Goal: Communication & Community: Participate in discussion

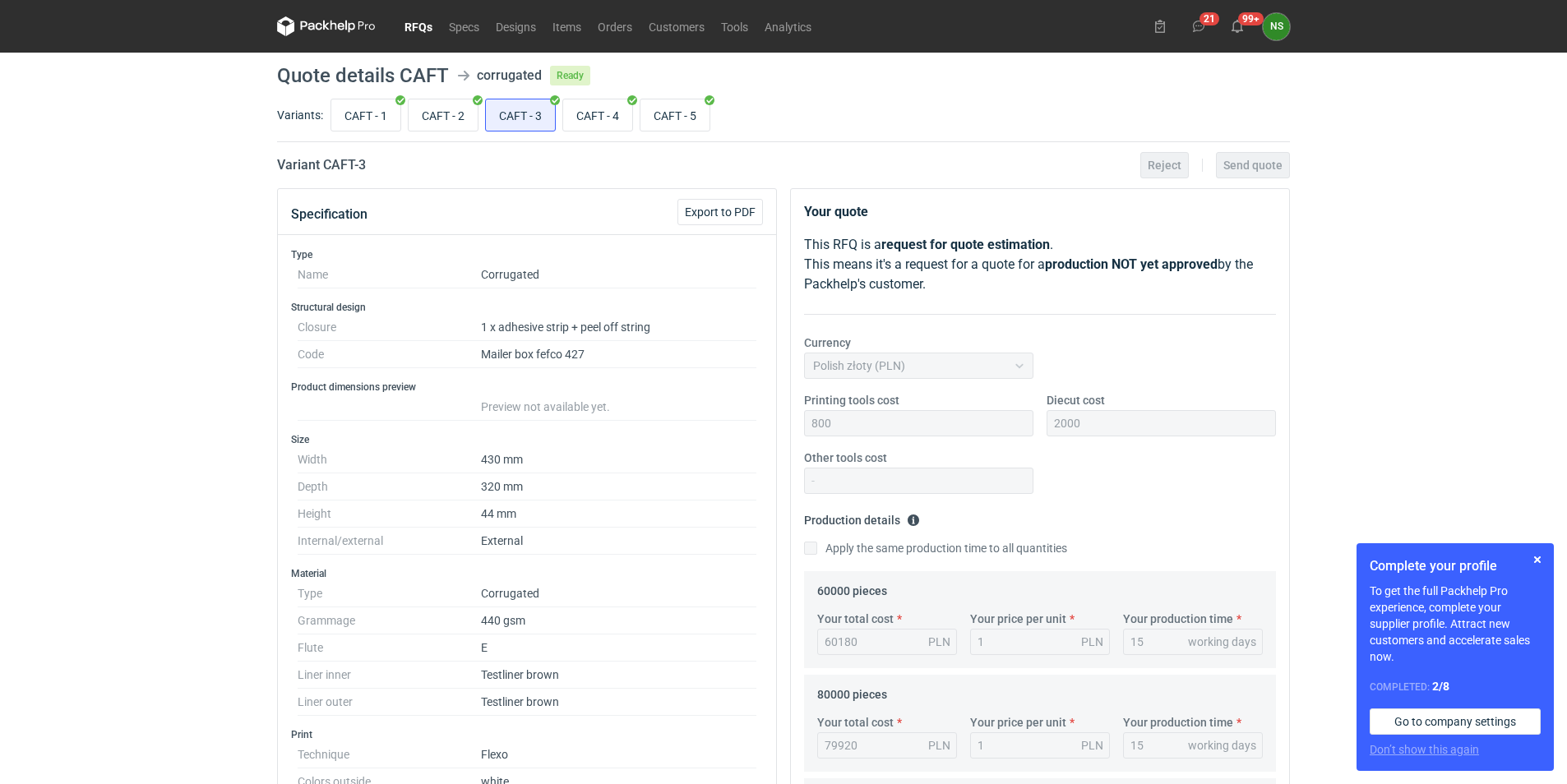
click at [420, 31] on link "RFQs" at bounding box center [418, 26] width 45 height 20
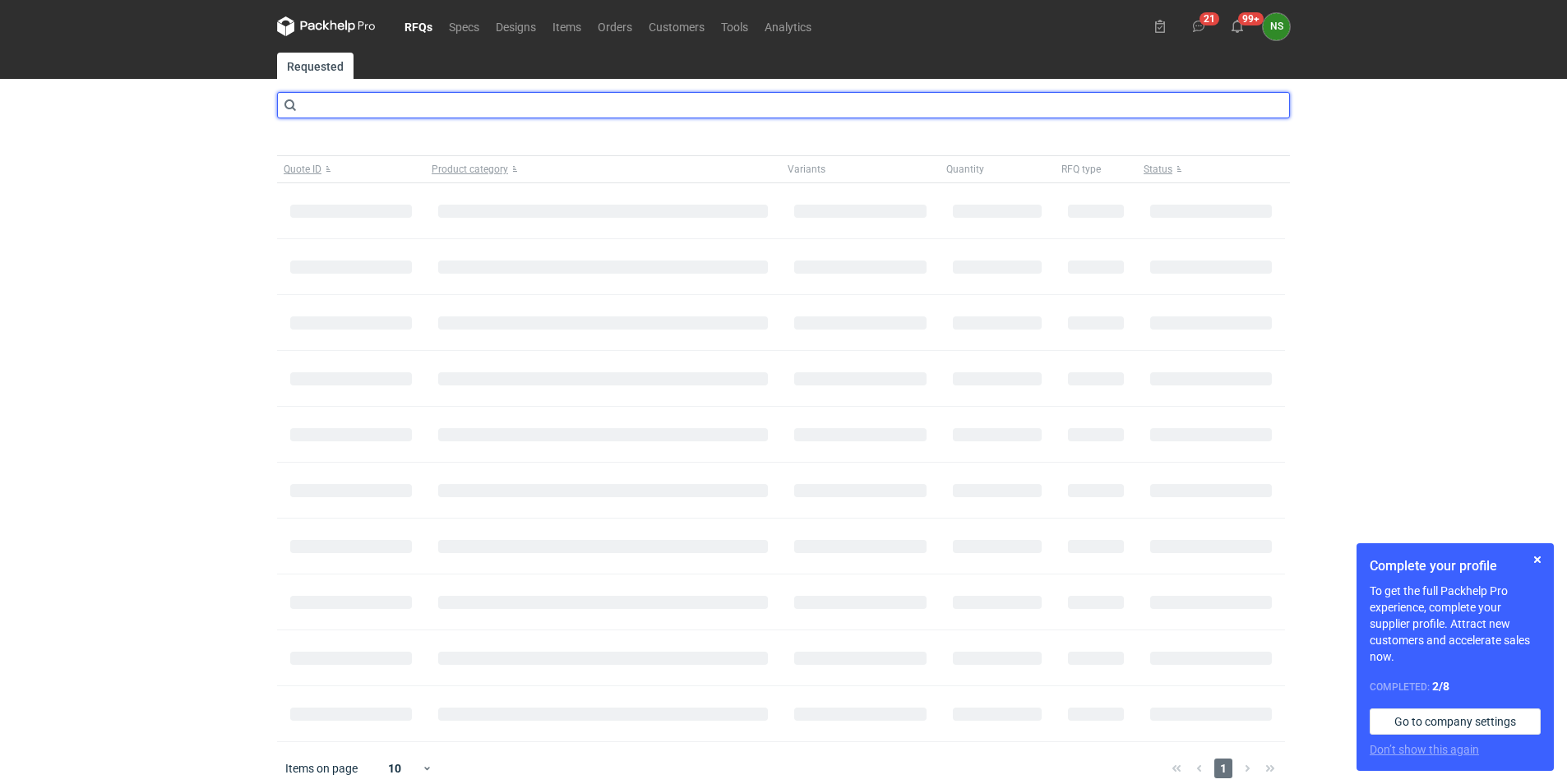
click at [373, 107] on input "text" at bounding box center [784, 106] width 1013 height 27
type input "EUMZ"
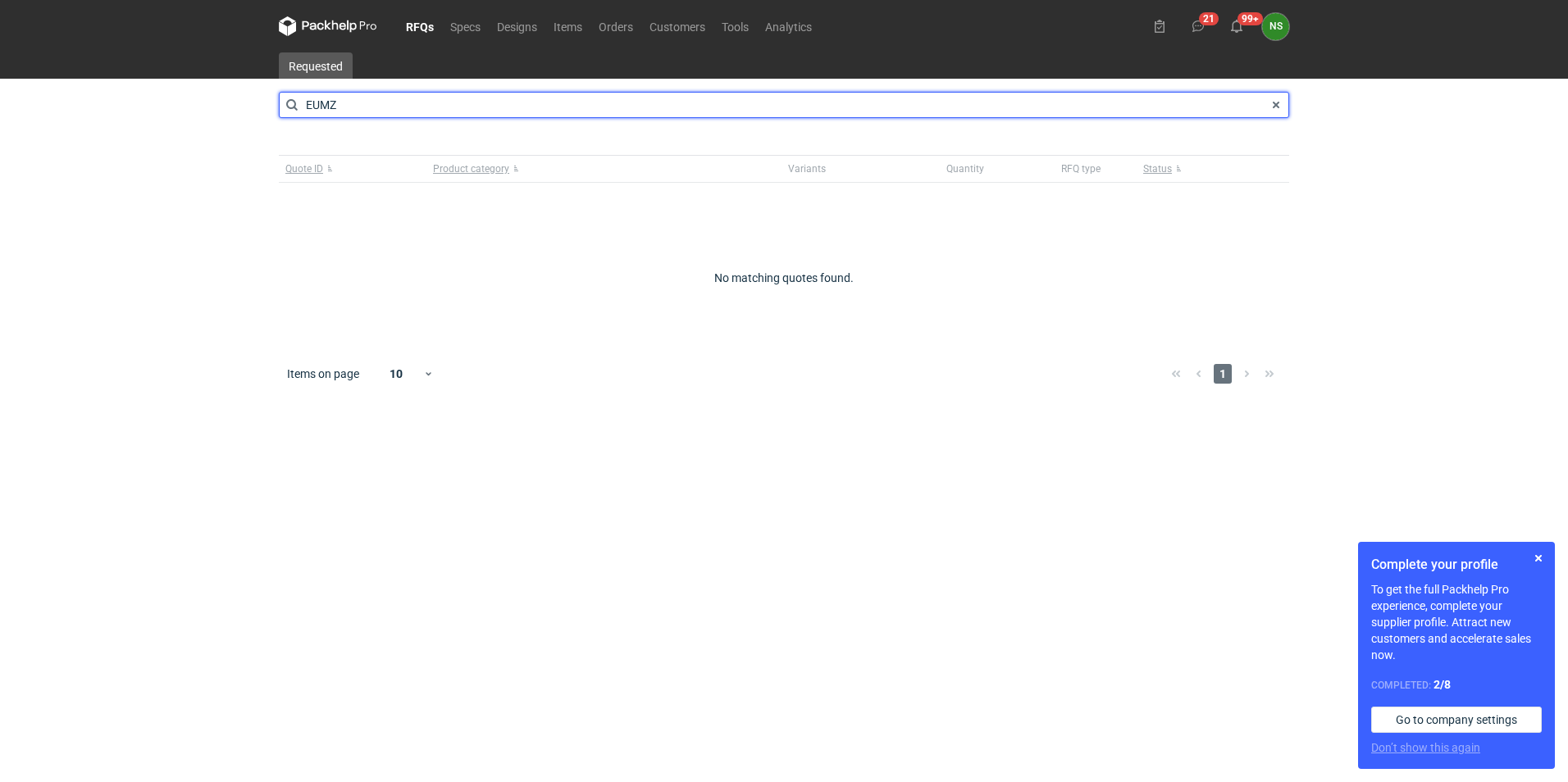
click at [368, 106] on input "EUMZ" at bounding box center [784, 106] width 1010 height 27
click at [323, 108] on input "EUMZ" at bounding box center [784, 106] width 1010 height 27
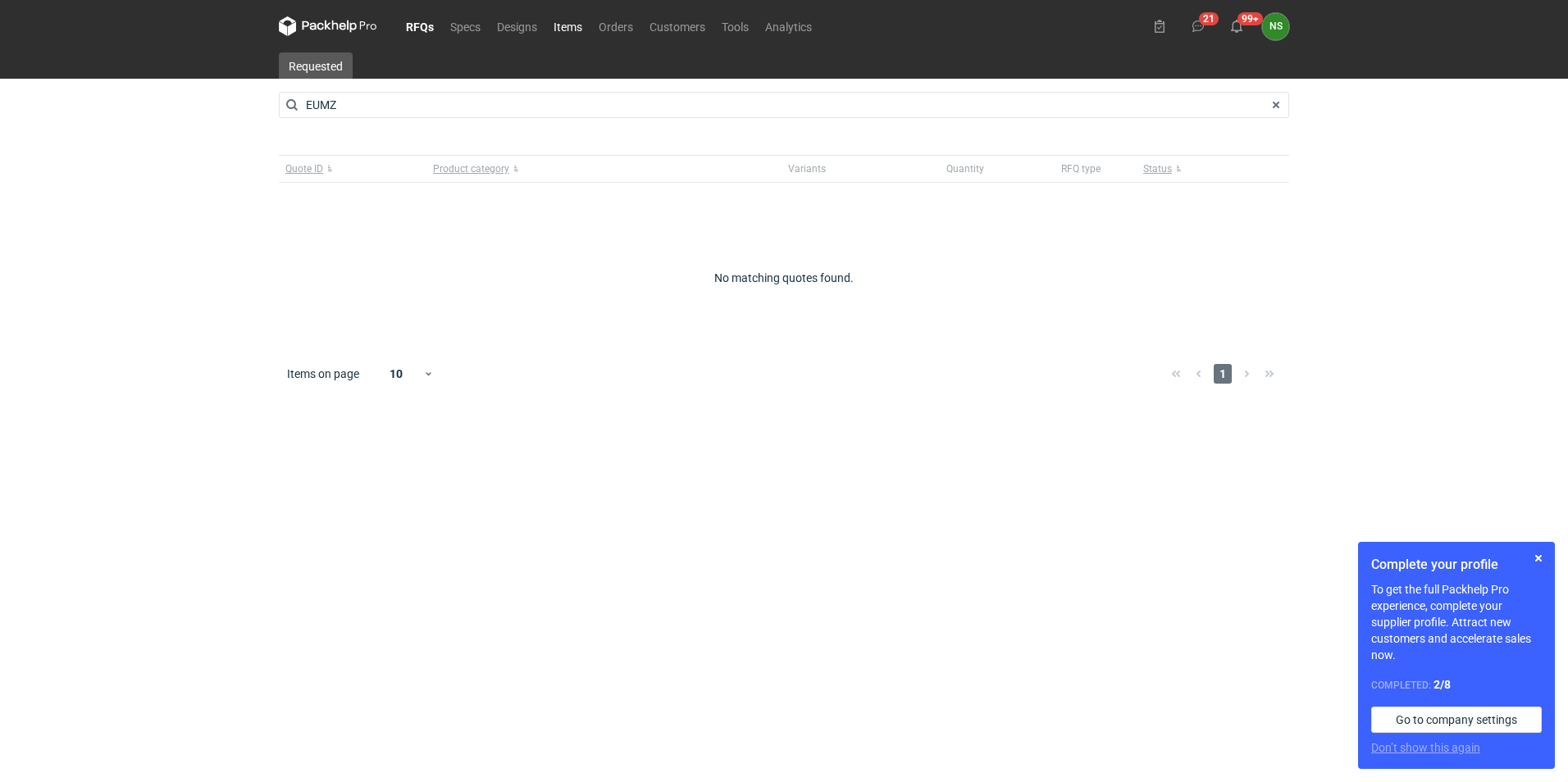
click at [573, 27] on link "Items" at bounding box center [567, 26] width 45 height 20
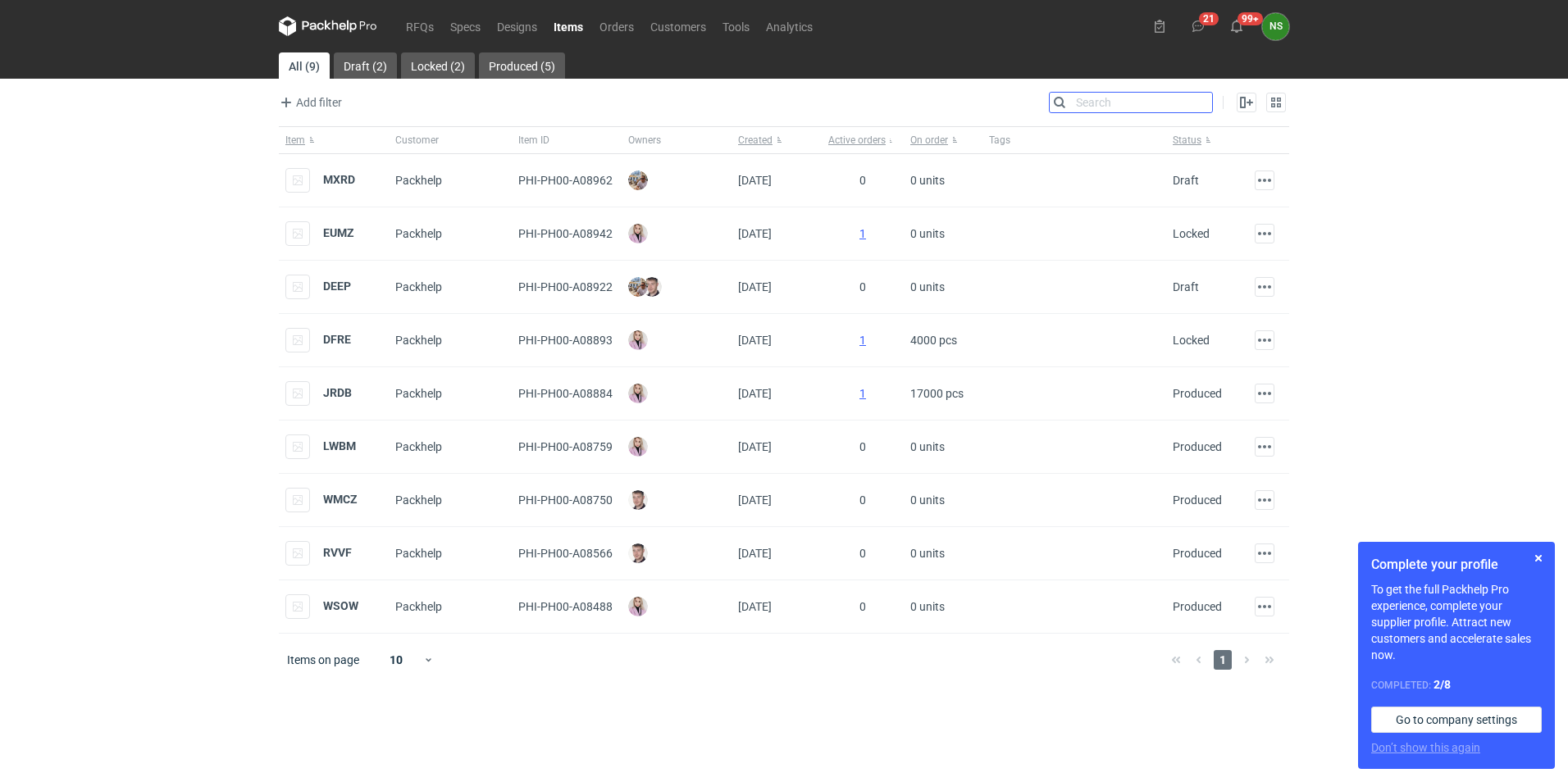
click at [1199, 96] on input "Search" at bounding box center [1130, 102] width 163 height 20
click at [1107, 100] on input "Search" at bounding box center [1130, 102] width 163 height 20
paste input "EUMZ"
type input "EUMZ"
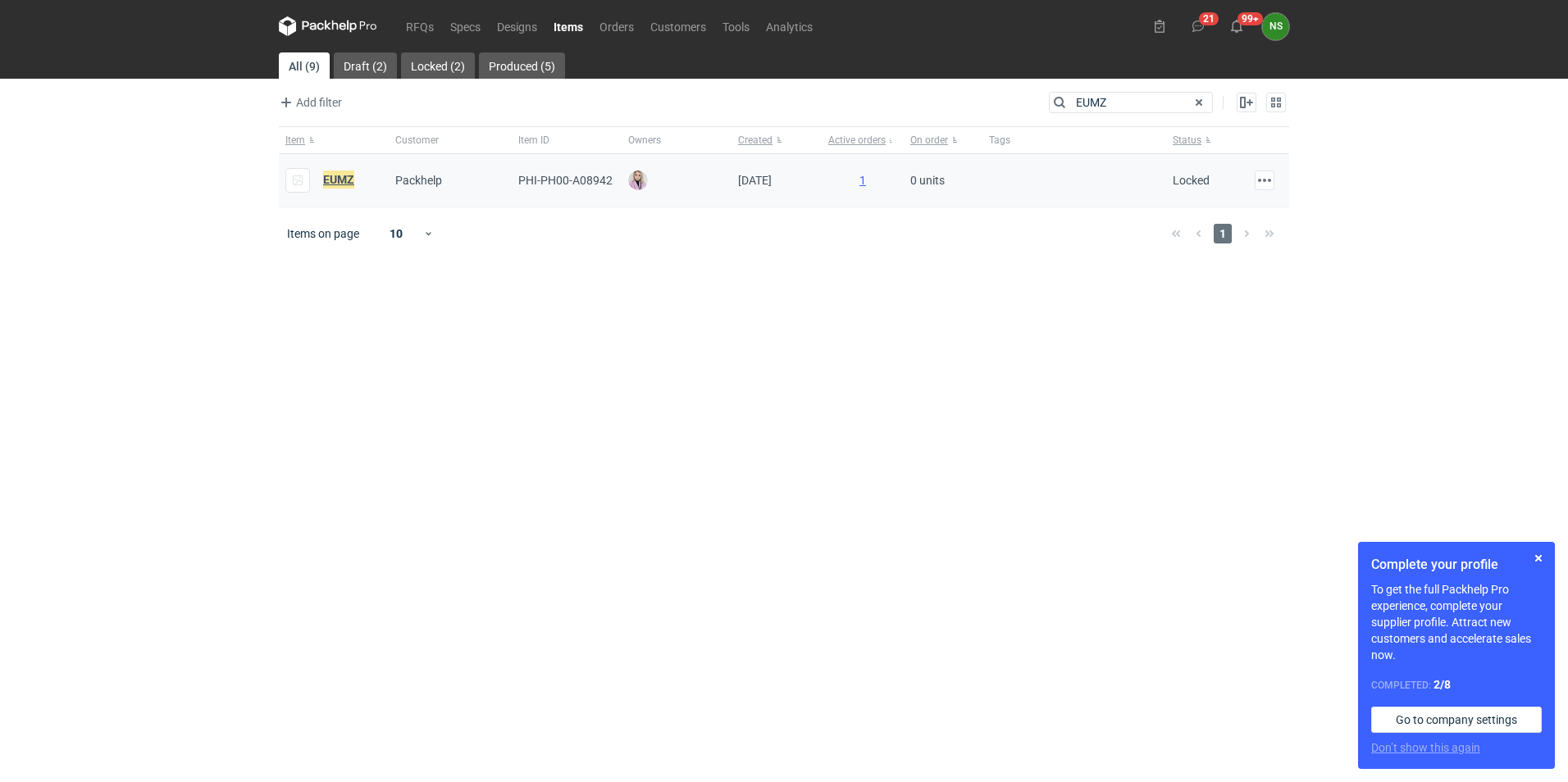
click at [343, 181] on em "EUMZ" at bounding box center [338, 179] width 31 height 18
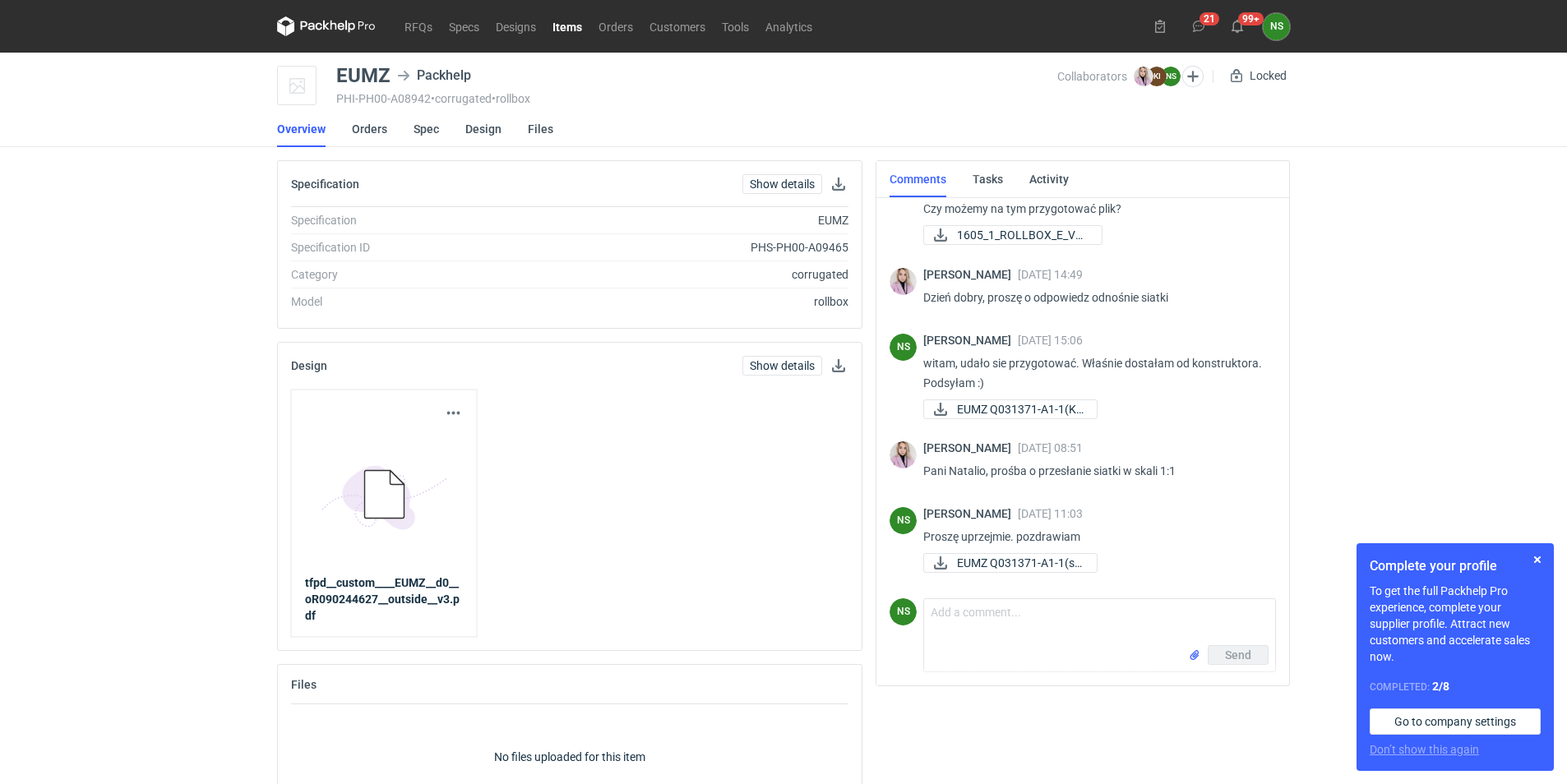
scroll to position [52, 0]
click at [1041, 649] on div "Send" at bounding box center [1100, 658] width 351 height 27
click at [1030, 644] on textarea "Comment message" at bounding box center [1100, 622] width 351 height 46
click at [1214, 611] on textarea "mamy na to zamówienie, a brakuje akceptu konstrukcji. uprzejmie proszę o podesł…" at bounding box center [1100, 622] width 351 height 46
type textarea "mamy na to zamówienie, a brakuje akceptu konstrukcji. uprzejmie proszę o podesł…"
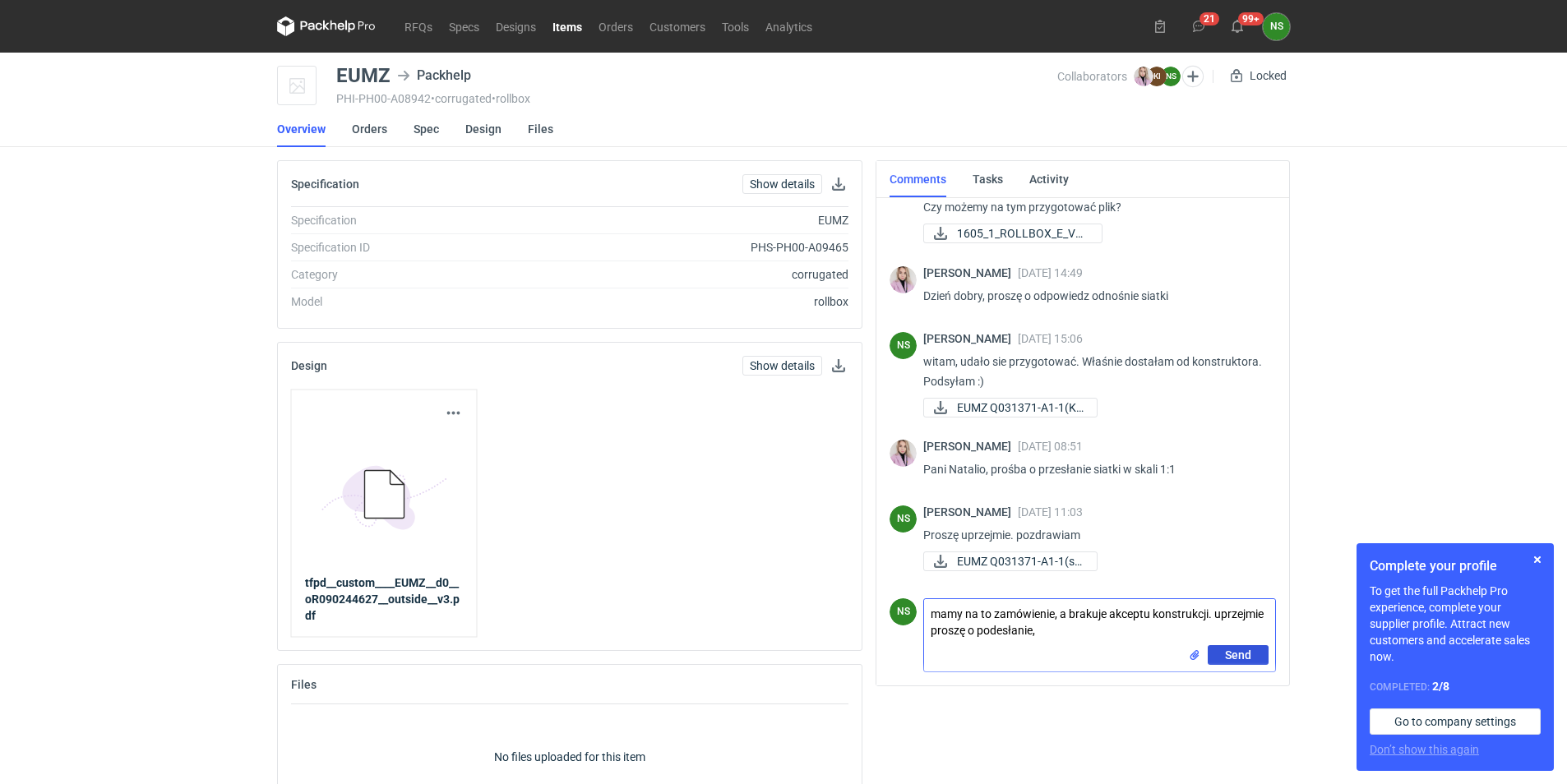
click at [1242, 655] on span "Send" at bounding box center [1239, 655] width 27 height 11
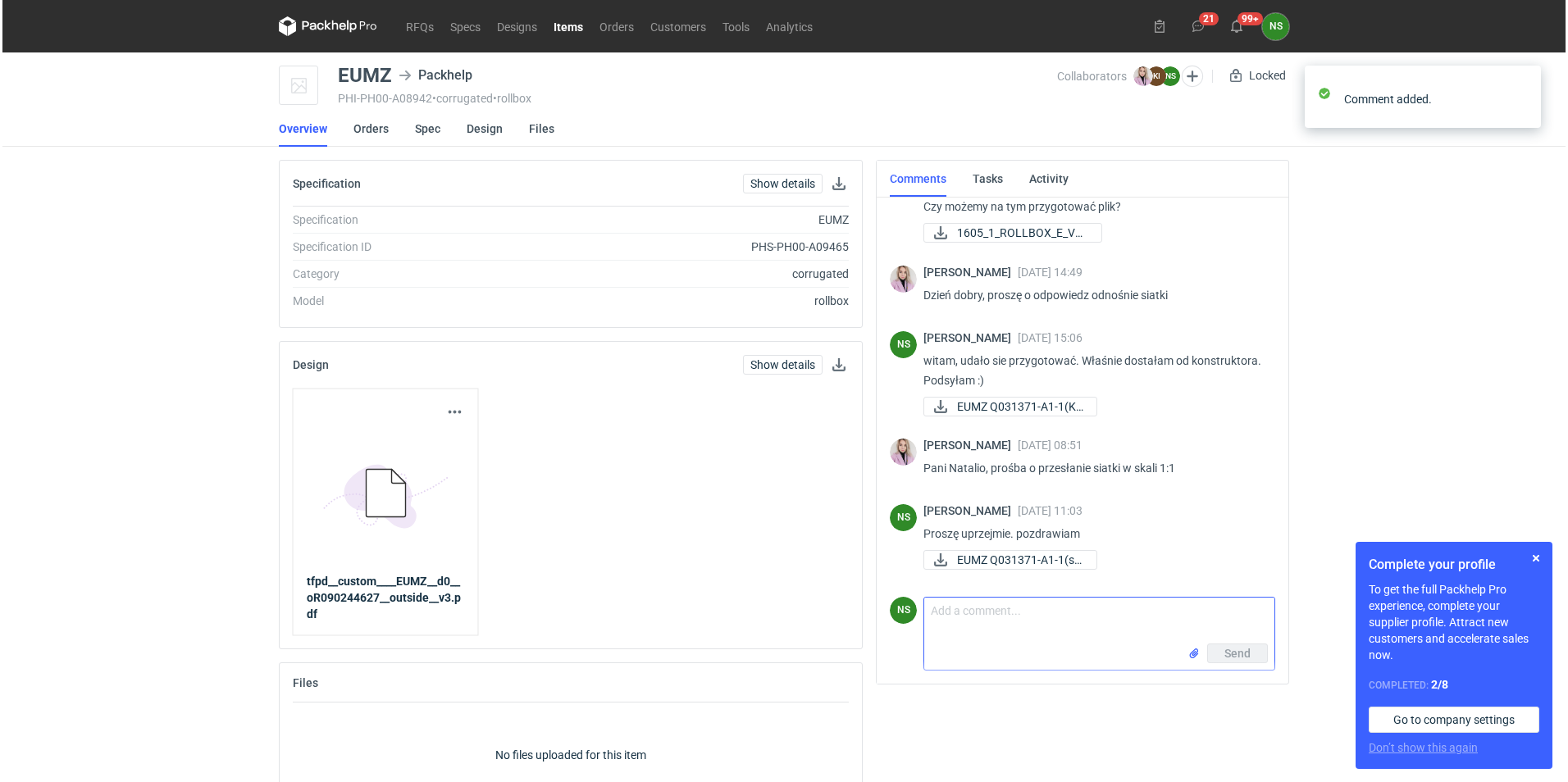
scroll to position [144, 0]
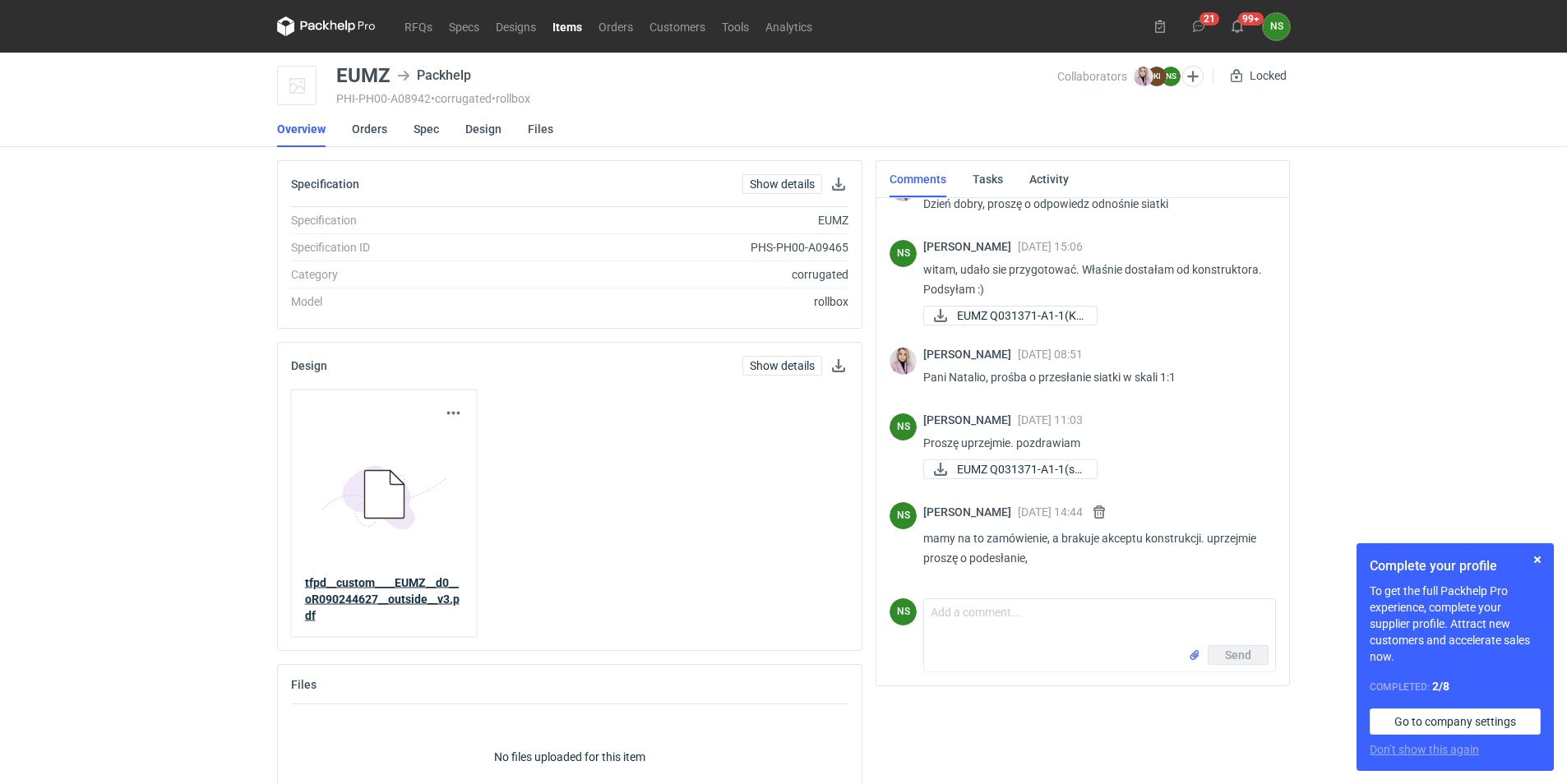
click at [383, 593] on strong "tfpd__custom____EUMZ__d0__oR090244627__outside__v3.pdf" at bounding box center [383, 599] width 155 height 46
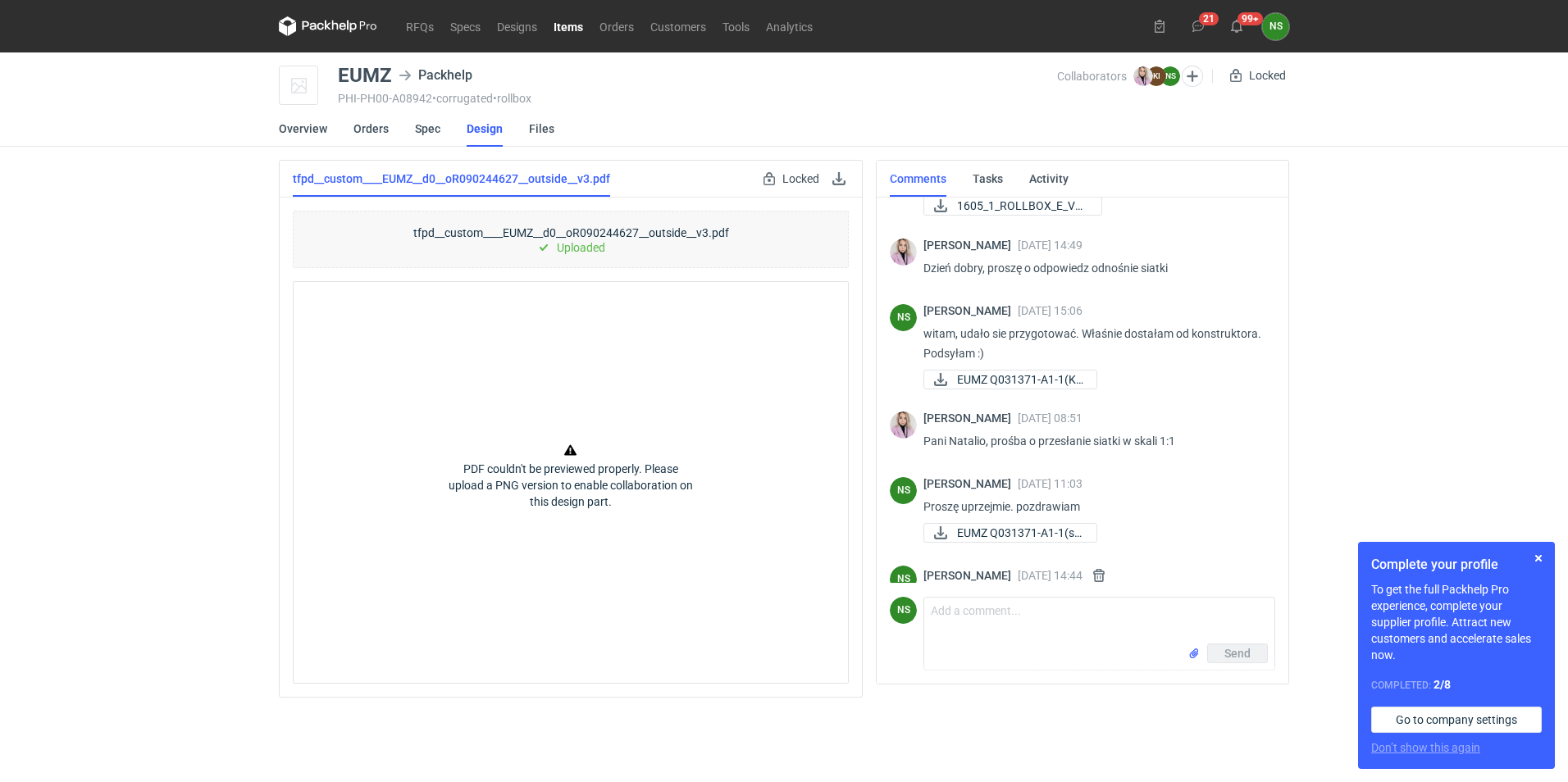
scroll to position [144, 0]
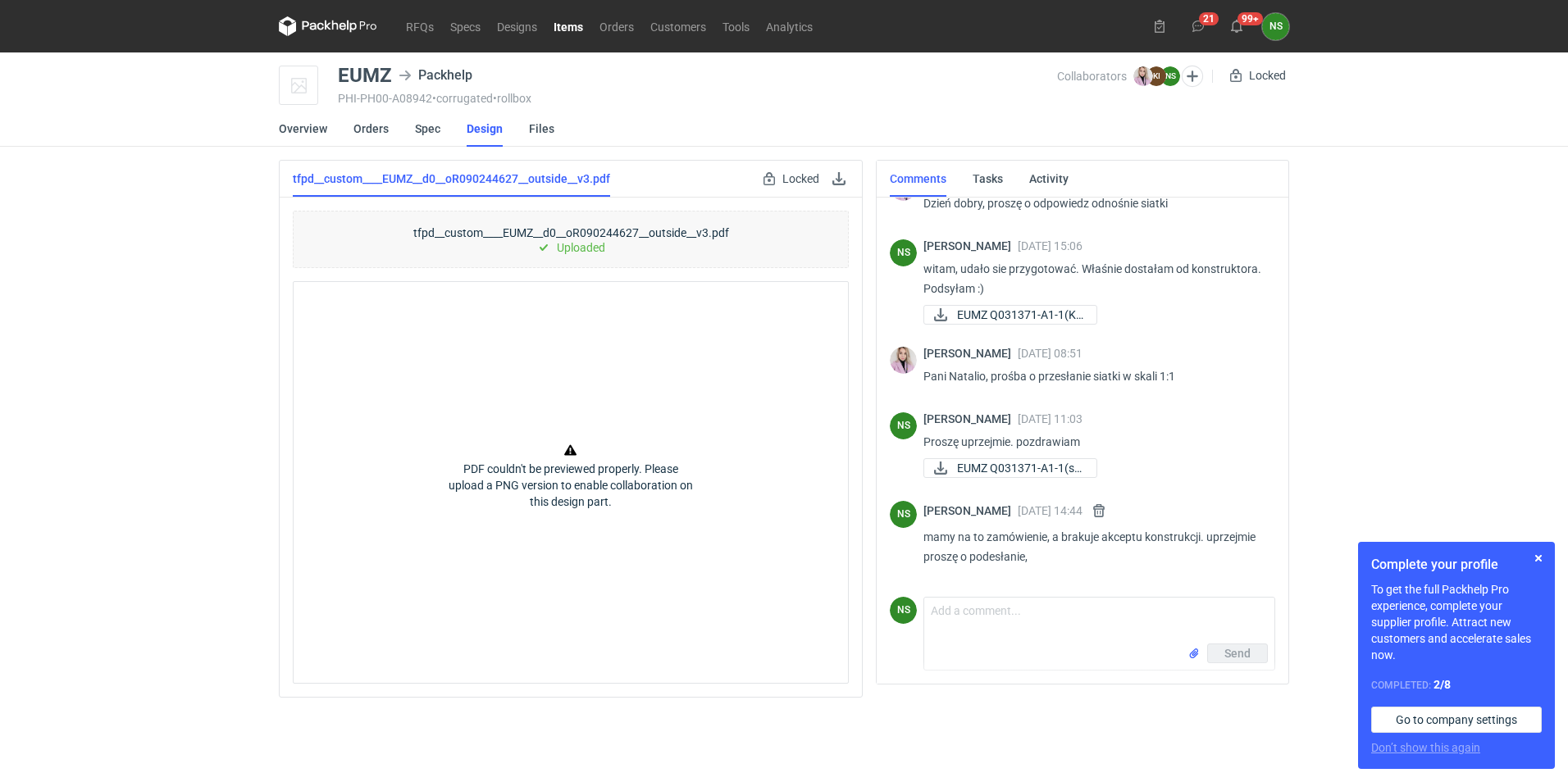
click at [577, 444] on div "PDF couldn't be previewed properly. Please upload a PNG version to enable colla…" at bounding box center [571, 482] width 556 height 402
click at [841, 175] on link at bounding box center [838, 179] width 20 height 20
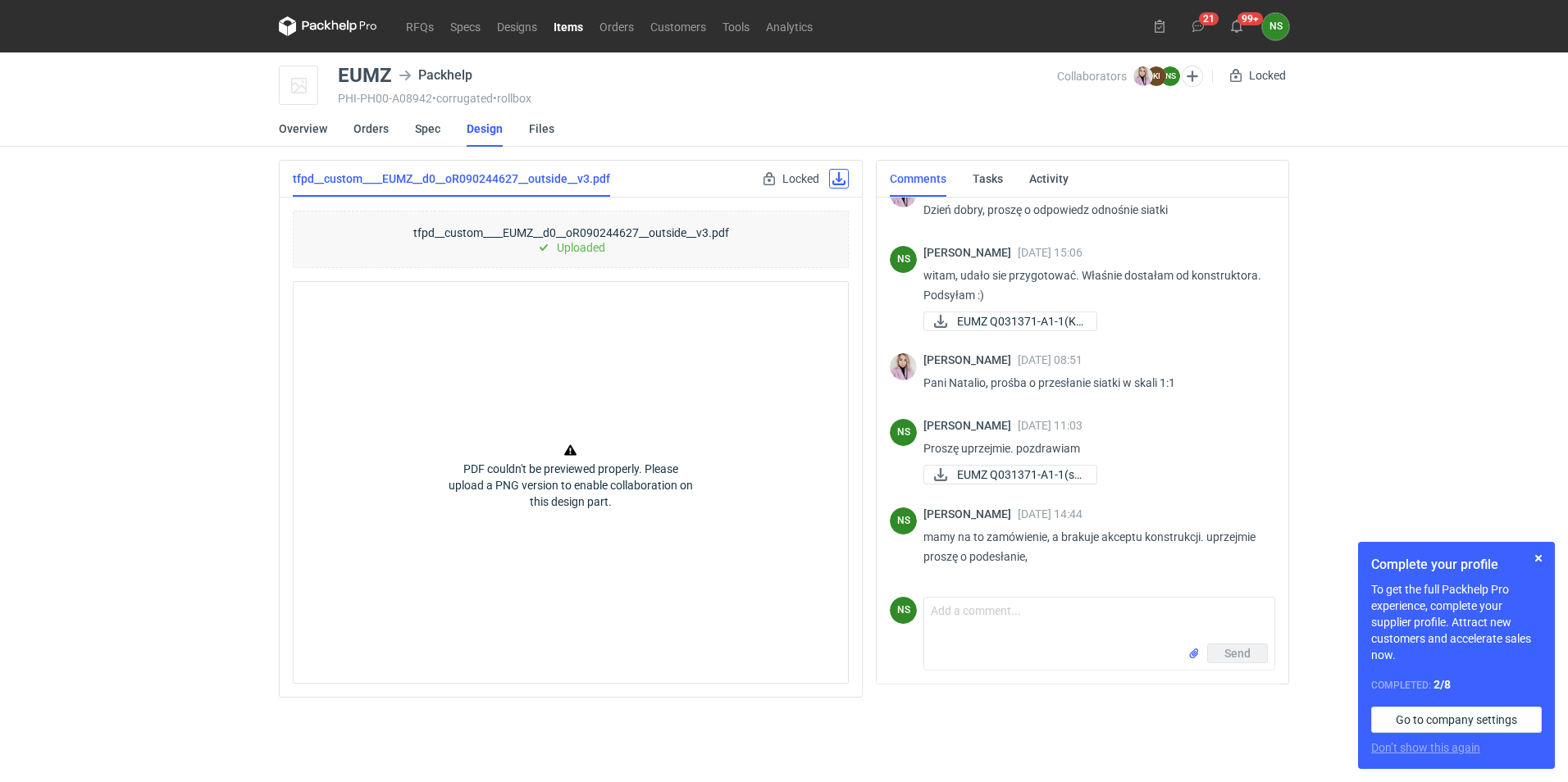
scroll to position [137, 0]
click at [365, 76] on div "EUMZ" at bounding box center [364, 75] width 54 height 20
copy div "EUMZ"
